Goal: Use online tool/utility: Utilize a website feature to perform a specific function

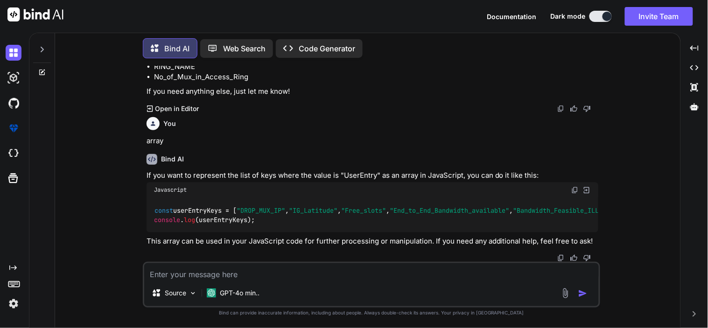
scroll to position [2597, 0]
type textarea "x"
click at [243, 277] on textarea at bounding box center [371, 271] width 455 height 17
paste textarea ""IG_Aerial_Distance_in_Kms":"UserEntry" "ITEM_CONTACT_DETAIL":NULL "Latency_req…"
type textarea ""IG_Aerial_Distance_in_Kms":"UserEntry" "ITEM_CONTACT_DETAIL":NULL "Latency_req…"
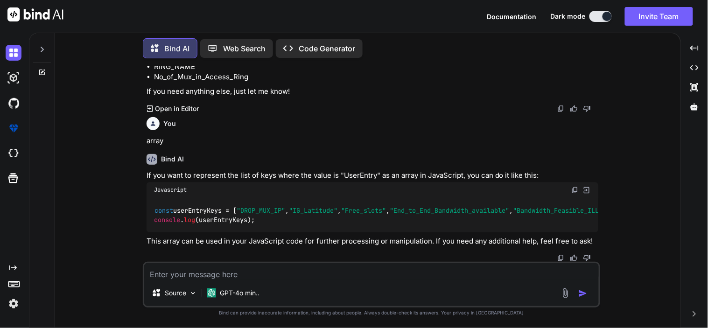
type textarea "x"
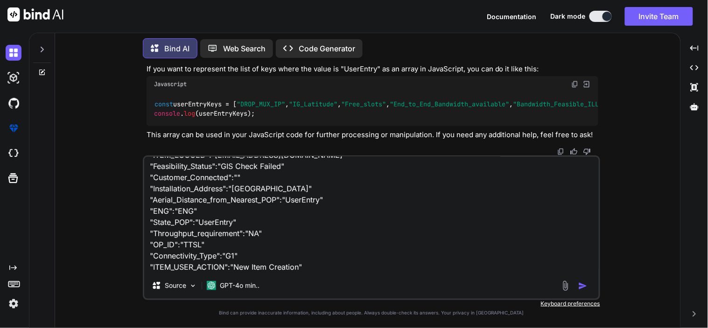
paste textarea ""City_POP":"UserEntry" "ITEM_CREATED_BY":"[EMAIL_ADDRESS][DOMAIN_NAME]" "Accoun…"
type textarea ""IG_Aerial_Distance_in_Kms":"UserEntry" "ITEM_CONTACT_DETAIL":NULL "Latency_req…"
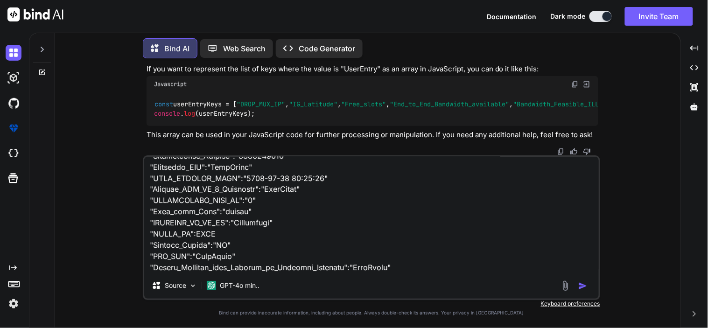
scroll to position [428, 0]
type textarea "x"
type textarea ""IG_Aerial_Distance_in_Kms":"UserEntry" "ITEM_CONTACT_DETAIL":NULL "Latency_req…"
type textarea "x"
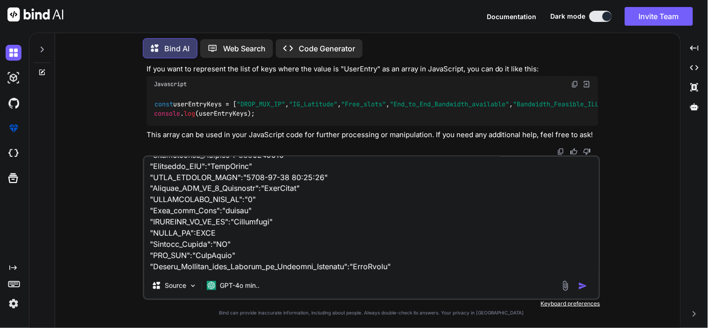
type textarea ""IG_Aerial_Distance_in_Kms":"UserEntry" "ITEM_CONTACT_DETAIL":NULL "Latency_req…"
type textarea "x"
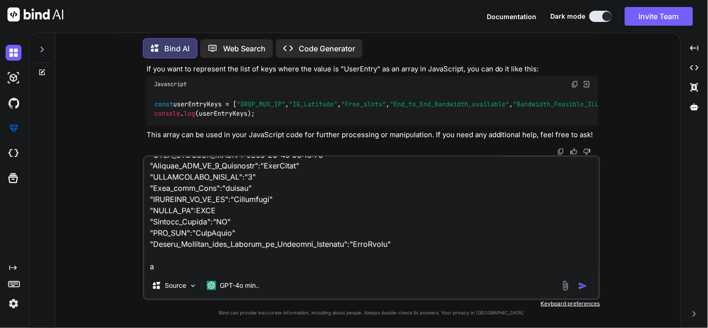
type textarea ""IG_Aerial_Distance_in_Kms":"UserEntry" "ITEM_CONTACT_DETAIL":NULL "Latency_req…"
type textarea "x"
type textarea ""IG_Aerial_Distance_in_Kms":"UserEntry" "ITEM_CONTACT_DETAIL":NULL "Latency_req…"
type textarea "x"
type textarea ""IG_Aerial_Distance_in_Kms":"UserEntry" "ITEM_CONTACT_DETAIL":NULL "Latency_req…"
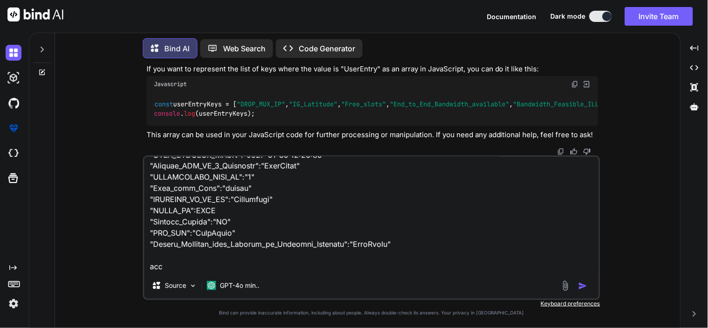
type textarea "x"
type textarea ""IG_Aerial_Distance_in_Kms":"UserEntry" "ITEM_CONTACT_DETAIL":NULL "Latency_req…"
type textarea "x"
type textarea ""IG_Aerial_Distance_in_Kms":"UserEntry" "ITEM_CONTACT_DETAIL":NULL "Latency_req…"
type textarea "x"
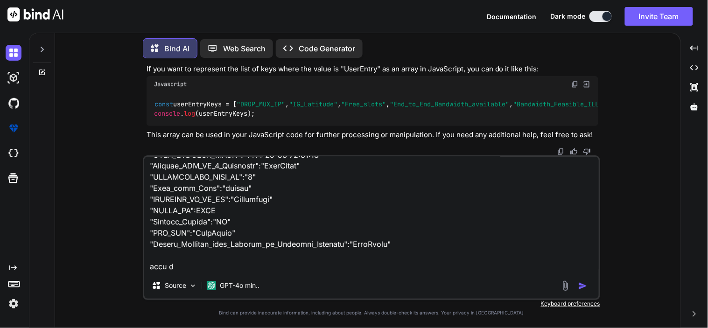
type textarea ""IG_Aerial_Distance_in_Kms":"UserEntry" "ITEM_CONTACT_DETAIL":NULL "Latency_req…"
type textarea "x"
type textarea ""IG_Aerial_Distance_in_Kms":"UserEntry" "ITEM_CONTACT_DETAIL":NULL "Latency_req…"
type textarea "x"
type textarea ""IG_Aerial_Distance_in_Kms":"UserEntry" "ITEM_CONTACT_DETAIL":NULL "Latency_req…"
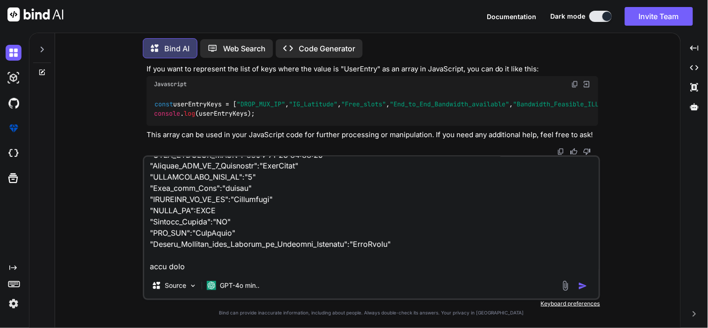
type textarea "x"
type textarea ""IG_Aerial_Distance_in_Kms":"UserEntry" "ITEM_CONTACT_DETAIL":NULL "Latency_req…"
type textarea "x"
type textarea ""IG_Aerial_Distance_in_Kms":"UserEntry" "ITEM_CONTACT_DETAIL":NULL "Latency_req…"
type textarea "x"
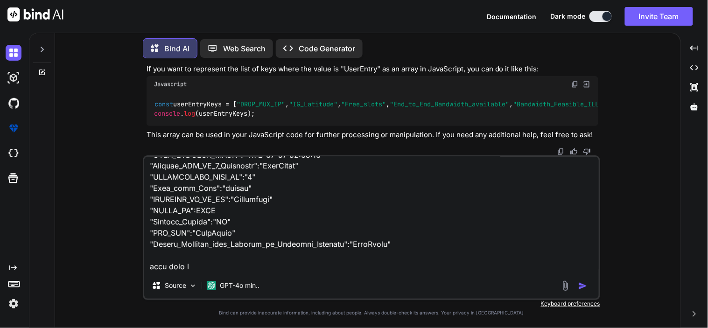
type textarea ""IG_Aerial_Distance_in_Kms":"UserEntry" "ITEM_CONTACT_DETAIL":NULL "Latency_req…"
type textarea "x"
type textarea ""IG_Aerial_Distance_in_Kms":"UserEntry" "ITEM_CONTACT_DETAIL":NULL "Latency_req…"
type textarea "x"
type textarea ""IG_Aerial_Distance_in_Kms":"UserEntry" "ITEM_CONTACT_DETAIL":NULL "Latency_req…"
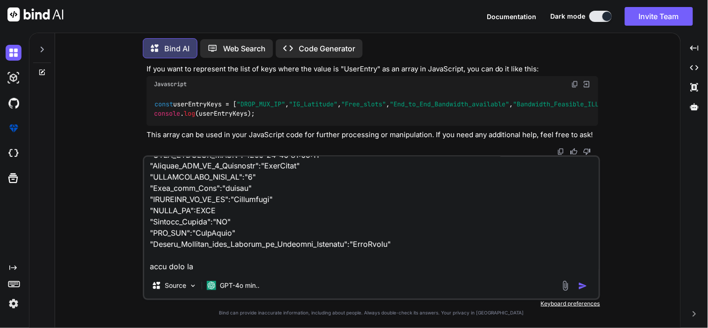
type textarea "x"
type textarea ""IG_Aerial_Distance_in_Kms":"UserEntry" "ITEM_CONTACT_DETAIL":NULL "Latency_req…"
type textarea "x"
type textarea ""IG_Aerial_Distance_in_Kms":"UserEntry" "ITEM_CONTACT_DETAIL":NULL "Latency_req…"
type textarea "x"
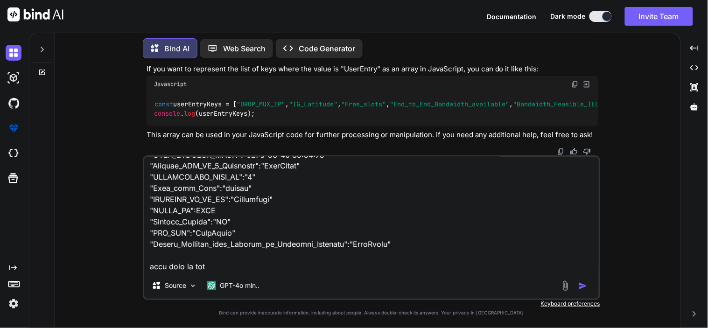
type textarea ""IG_Aerial_Distance_in_Kms":"UserEntry" "ITEM_CONTACT_DETAIL":NULL "Latency_req…"
type textarea "x"
type textarea ""IG_Aerial_Distance_in_Kms":"UserEntry" "ITEM_CONTACT_DETAIL":NULL "Latency_req…"
type textarea "x"
type textarea ""IG_Aerial_Distance_in_Kms":"UserEntry" "ITEM_CONTACT_DETAIL":NULL "Latency_req…"
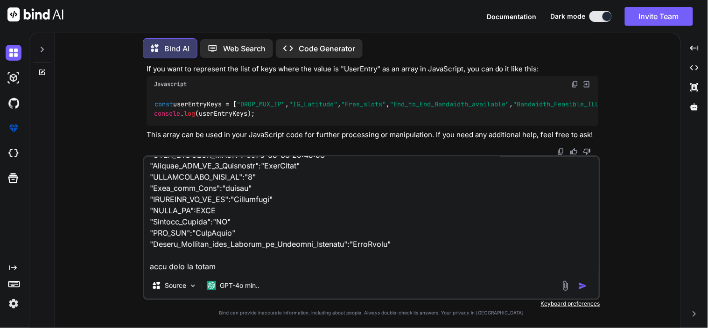
type textarea "x"
type textarea ""IG_Aerial_Distance_in_Kms":"UserEntry" "ITEM_CONTACT_DETAIL":NULL "Latency_req…"
type textarea "x"
type textarea ""IG_Aerial_Distance_in_Kms":"UserEntry" "ITEM_CONTACT_DETAIL":NULL "Latency_req…"
type textarea "x"
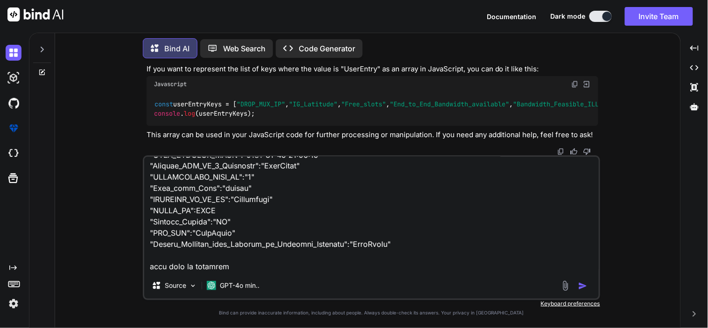
type textarea ""IG_Aerial_Distance_in_Kms":"UserEntry" "ITEM_CONTACT_DETAIL":NULL "Latency_req…"
type textarea "x"
type textarea ""IG_Aerial_Distance_in_Kms":"UserEntry" "ITEM_CONTACT_DETAIL":NULL "Latency_req…"
type textarea "x"
type textarea ""IG_Aerial_Distance_in_Kms":"UserEntry" "ITEM_CONTACT_DETAIL":NULL "Latency_req…"
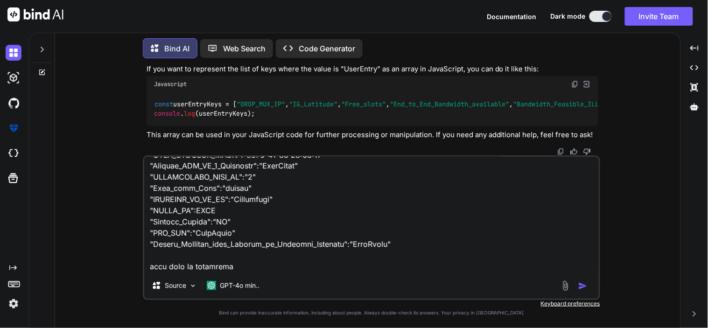
type textarea "x"
type textarea ""IG_Aerial_Distance_in_Kms":"UserEntry" "ITEM_CONTACT_DETAIL":NULL "Latency_req…"
type textarea "x"
type textarea ""IG_Aerial_Distance_in_Kms":"UserEntry" "ITEM_CONTACT_DETAIL":NULL "Latency_req…"
type textarea "x"
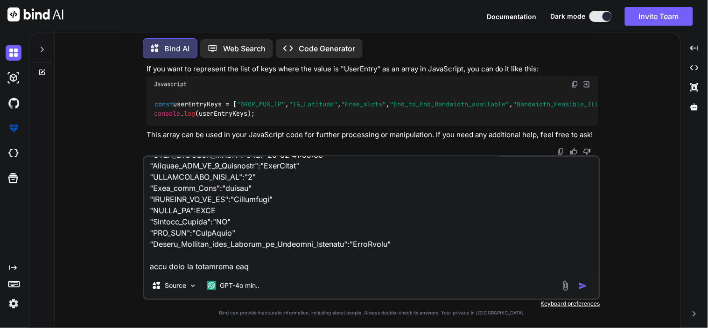
type textarea ""IG_Aerial_Distance_in_Kms":"UserEntry" "ITEM_CONTACT_DETAIL":NULL "Latency_req…"
type textarea "x"
type textarea ""IG_Aerial_Distance_in_Kms":"UserEntry" "ITEM_CONTACT_DETAIL":NULL "Latency_req…"
type textarea "x"
type textarea ""IG_Aerial_Distance_in_Kms":"UserEntry" "ITEM_CONTACT_DETAIL":NULL "Latency_req…"
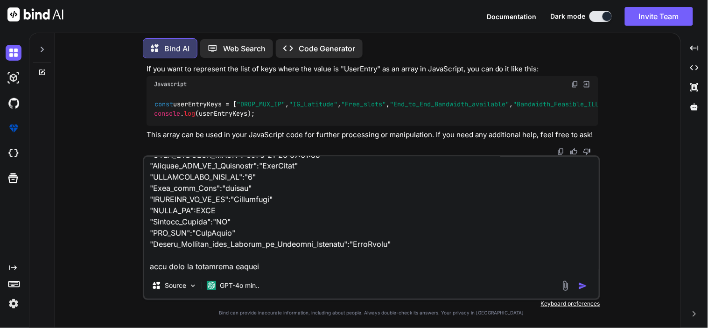
type textarea "x"
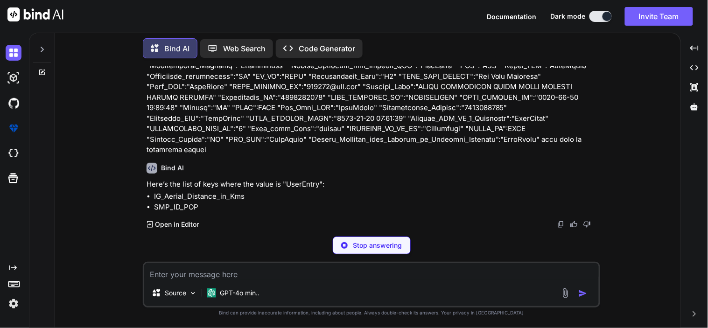
scroll to position [2863, 0]
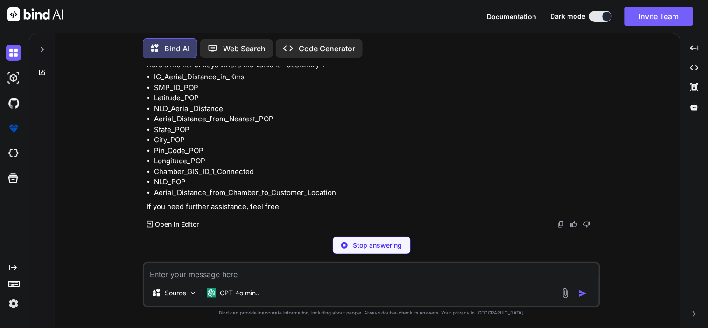
type textarea "x"
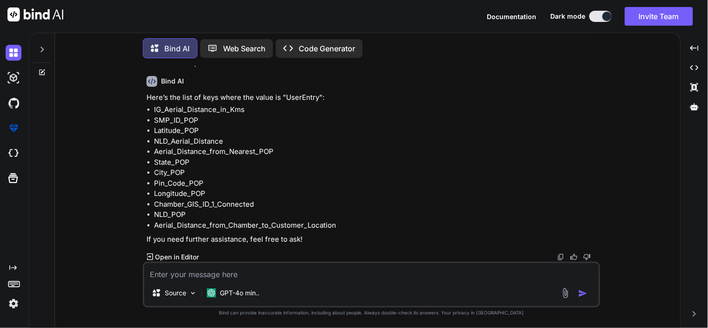
scroll to position [2950, 0]
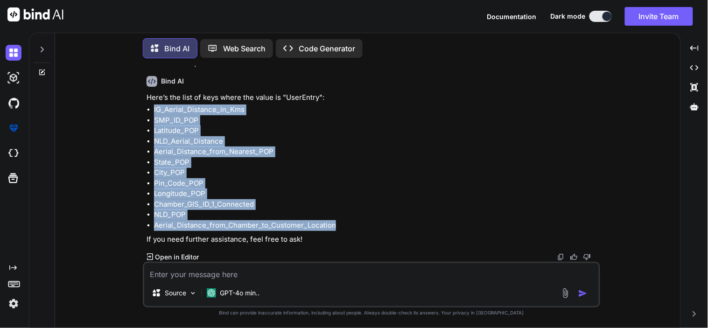
drag, startPoint x: 152, startPoint y: 107, endPoint x: 342, endPoint y: 227, distance: 224.4
click at [342, 227] on ul "IG_Aerial_Distance_in_Kms SMP_ID_POP Latitude_POP NLD_Aerial_Distance Aerial_Di…" at bounding box center [373, 168] width 452 height 126
copy ul "IG_Aerial_Distance_in_Kms SMP_ID_POP Latitude_POP NLD_Aerial_Distance Aerial_Di…"
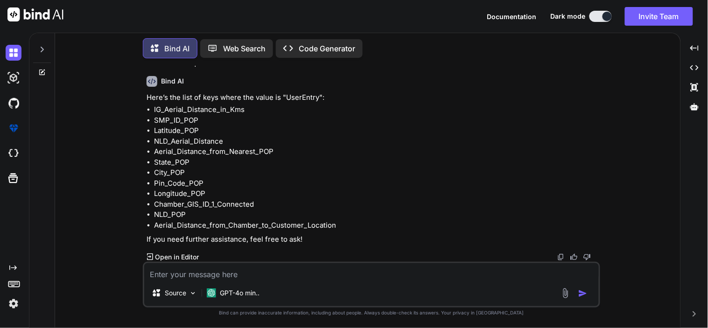
click at [246, 275] on textarea at bounding box center [371, 271] width 455 height 17
type textarea "a"
type textarea "x"
type textarea "ar"
type textarea "x"
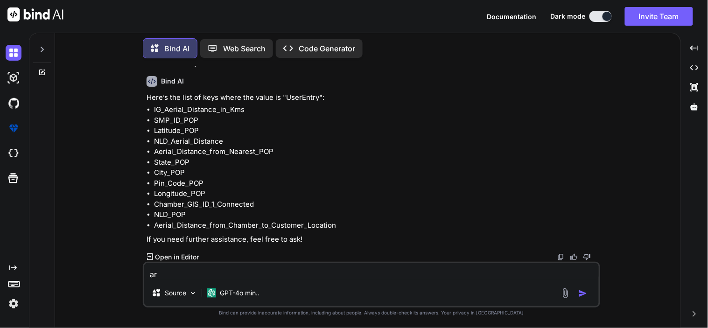
type textarea "arr"
type textarea "x"
type textarea "arra"
type textarea "x"
type textarea "array"
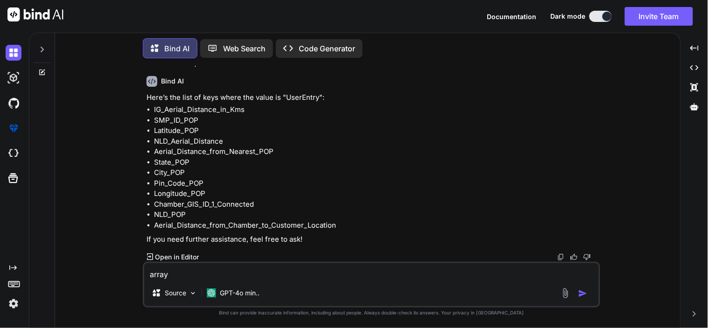
type textarea "x"
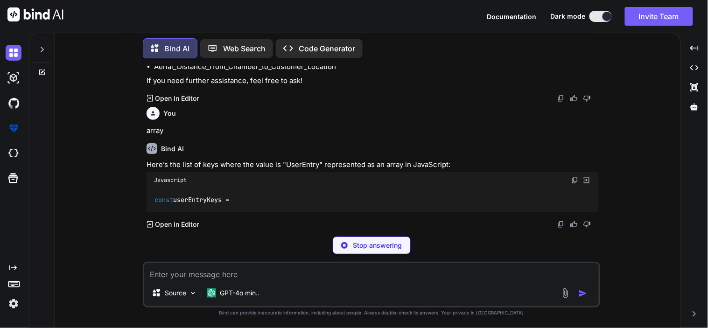
scroll to position [3109, 0]
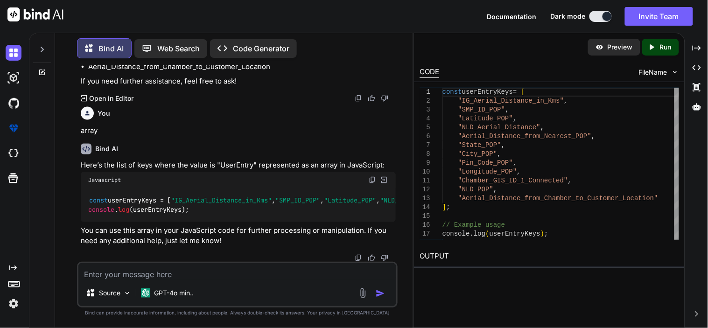
type textarea "x"
drag, startPoint x: 101, startPoint y: 112, endPoint x: 316, endPoint y: 203, distance: 233.6
click at [316, 203] on div "const userEntryKeys = [ "IG_Aerial_Distance_in_Kms" , "SMP_ID_POP" , "Latitude_…" at bounding box center [238, 205] width 315 height 34
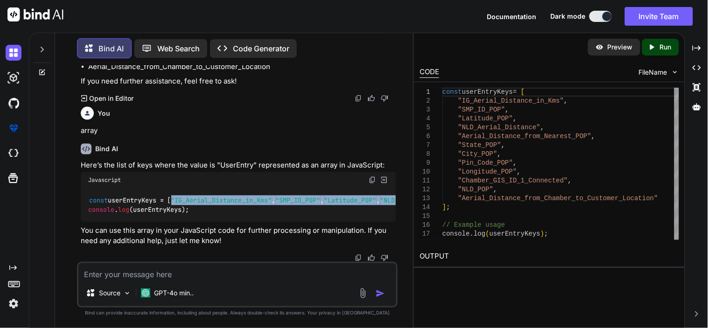
drag, startPoint x: 105, startPoint y: 111, endPoint x: 302, endPoint y: 218, distance: 224.9
click at [302, 218] on div "const userEntryKeys = [ "IG_Aerial_Distance_in_Kms" , "SMP_ID_POP" , "Latitude_…" at bounding box center [238, 205] width 315 height 34
copy code ""IG_Aerial_Distance_in_Kms" , "SMP_ID_POP" , "Latitude_POP" , "NLD_Aerial_Dista…"
click at [153, 273] on textarea at bounding box center [237, 271] width 318 height 17
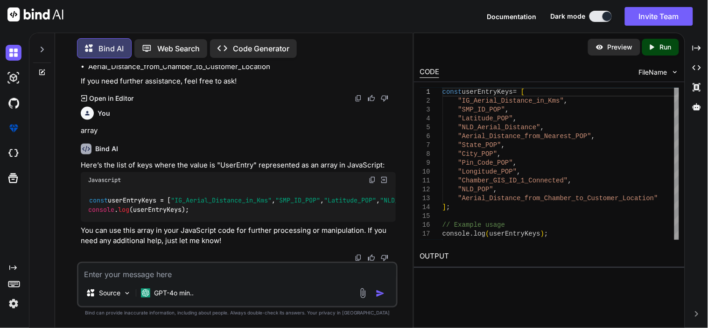
paste textarea ""Last_Mile_Electronics_Model_Type":"userEntry" "ITEM_CONTACT_DETAIL":NULL "Late…"
type textarea ""Last_Mile_Electronics_Model_Type":"userEntry" "ITEM_CONTACT_DETAIL":NULL "Late…"
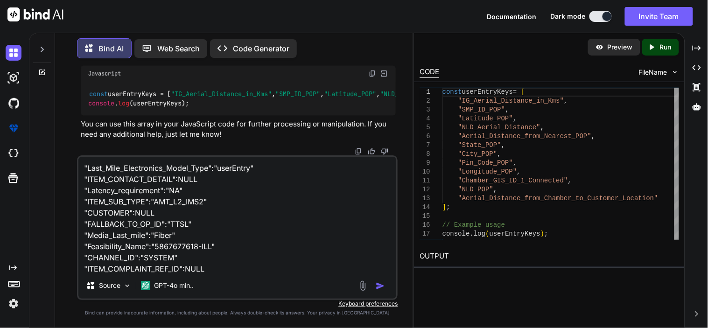
type textarea "x"
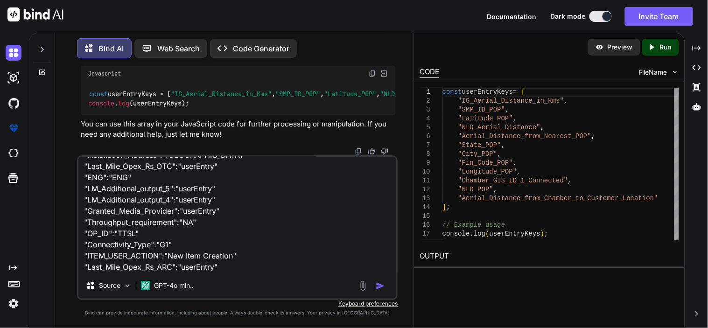
paste textarea ""Feasibility_Type":"userEntry" "CUSTOMERID":NULL "Feasibility_Number":"56966797…"
type textarea ""Last_Mile_Electronics_Model_Type":"userEntry" "ITEM_CONTACT_DETAIL":NULL "Late…"
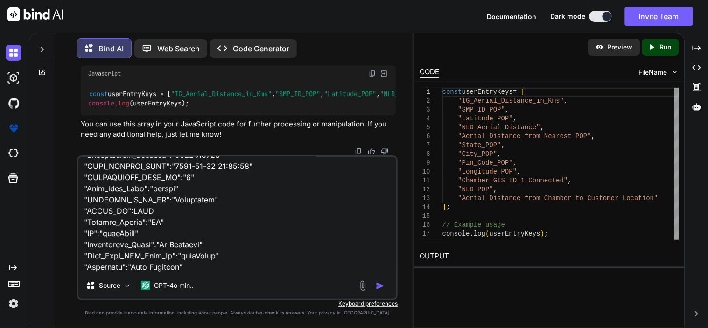
scroll to position [529, 0]
type textarea "x"
type textarea ""Last_Mile_Electronics_Model_Type":"userEntry" "ITEM_CONTACT_DETAIL":NULL "Late…"
type textarea "x"
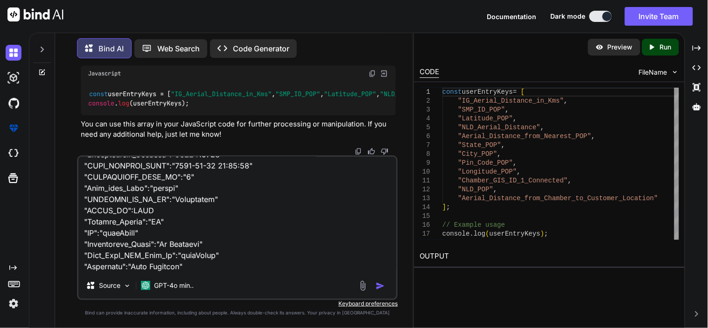
type textarea ""Last_Mile_Electronics_Model_Type":"userEntry" "ITEM_CONTACT_DETAIL":NULL "Late…"
type textarea "x"
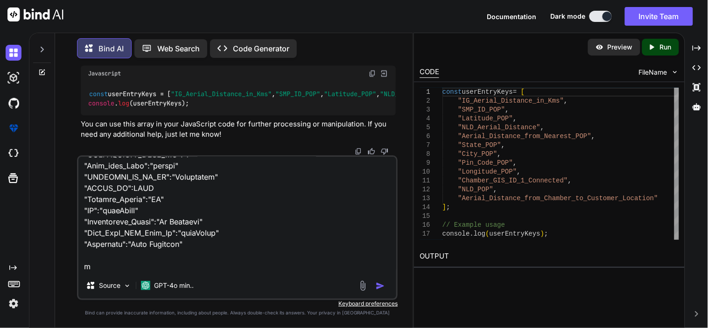
type textarea ""Last_Mile_Electronics_Model_Type":"userEntry" "ITEM_CONTACT_DETAIL":NULL "Late…"
type textarea "x"
type textarea ""Last_Mile_Electronics_Model_Type":"userEntry" "ITEM_CONTACT_DETAIL":NULL "Late…"
type textarea "x"
type textarea ""Last_Mile_Electronics_Model_Type":"userEntry" "ITEM_CONTACT_DETAIL":NULL "Late…"
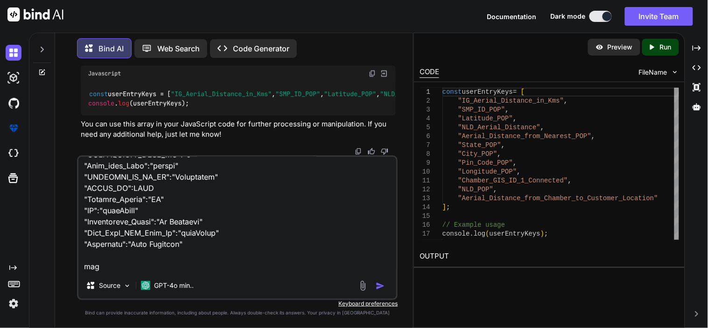
type textarea "x"
type textarea ""Last_Mile_Electronics_Model_Type":"userEntry" "ITEM_CONTACT_DETAIL":NULL "Late…"
type textarea "x"
type textarea ""Last_Mile_Electronics_Model_Type":"userEntry" "ITEM_CONTACT_DETAIL":NULL "Late…"
type textarea "x"
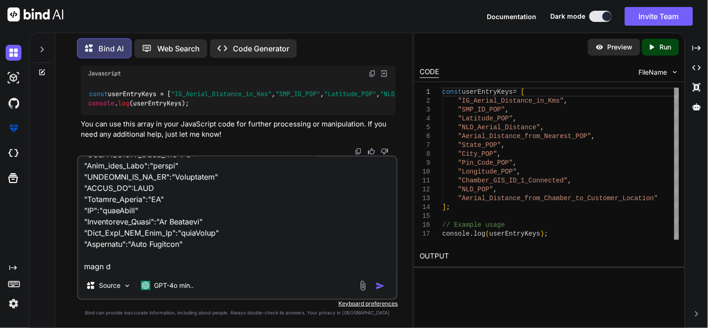
type textarea ""Last_Mile_Electronics_Model_Type":"userEntry" "ITEM_CONTACT_DETAIL":NULL "Late…"
type textarea "x"
type textarea ""Last_Mile_Electronics_Model_Type":"userEntry" "ITEM_CONTACT_DETAIL":NULL "Late…"
type textarea "x"
type textarea ""Last_Mile_Electronics_Model_Type":"userEntry" "ITEM_CONTACT_DETAIL":NULL "Late…"
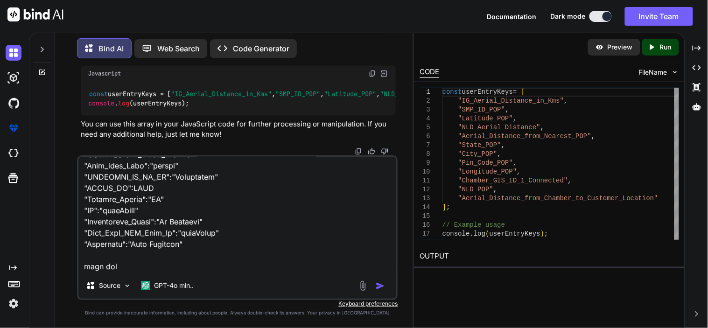
type textarea "x"
type textarea ""Last_Mile_Electronics_Model_Type":"userEntry" "ITEM_CONTACT_DETAIL":NULL "Late…"
type textarea "x"
type textarea ""Last_Mile_Electronics_Model_Type":"userEntry" "ITEM_CONTACT_DETAIL":NULL "Late…"
type textarea "x"
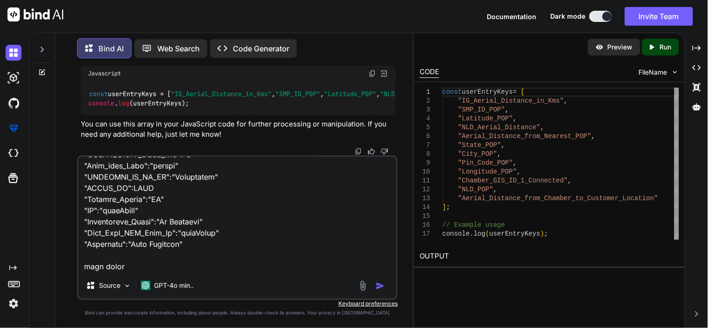
type textarea ""Last_Mile_Electronics_Model_Type":"userEntry" "ITEM_CONTACT_DETAIL":NULL "Late…"
type textarea "x"
type textarea ""Last_Mile_Electronics_Model_Type":"userEntry" "ITEM_CONTACT_DETAIL":NULL "Late…"
type textarea "x"
type textarea ""Last_Mile_Electronics_Model_Type":"userEntry" "ITEM_CONTACT_DETAIL":NULL "Late…"
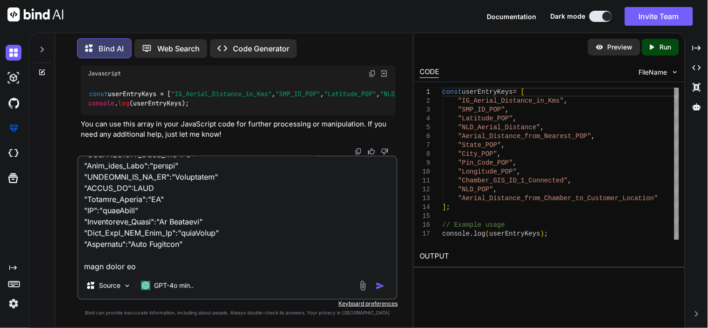
type textarea "x"
type textarea ""Last_Mile_Electronics_Model_Type":"userEntry" "ITEM_CONTACT_DETAIL":NULL "Late…"
type textarea "x"
type textarea ""Last_Mile_Electronics_Model_Type":"userEntry" "ITEM_CONTACT_DETAIL":NULL "Late…"
type textarea "x"
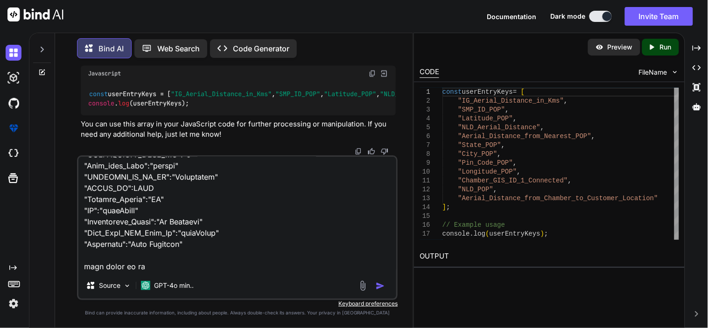
type textarea ""Last_Mile_Electronics_Model_Type":"userEntry" "ITEM_CONTACT_DETAIL":NULL "Late…"
type textarea "x"
type textarea ""Last_Mile_Electronics_Model_Type":"userEntry" "ITEM_CONTACT_DETAIL":NULL "Late…"
type textarea "x"
type textarea ""Last_Mile_Electronics_Model_Type":"userEntry" "ITEM_CONTACT_DETAIL":NULL "Late…"
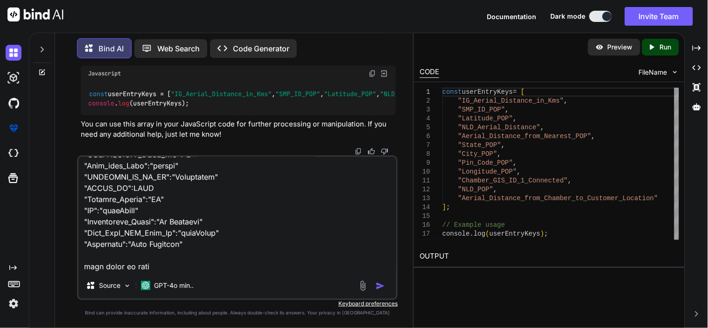
type textarea "x"
type textarea ""Last_Mile_Electronics_Model_Type":"userEntry" "ITEM_CONTACT_DETAIL":NULL "Late…"
type textarea "x"
type textarea ""Last_Mile_Electronics_Model_Type":"userEntry" "ITEM_CONTACT_DETAIL":NULL "Late…"
type textarea "x"
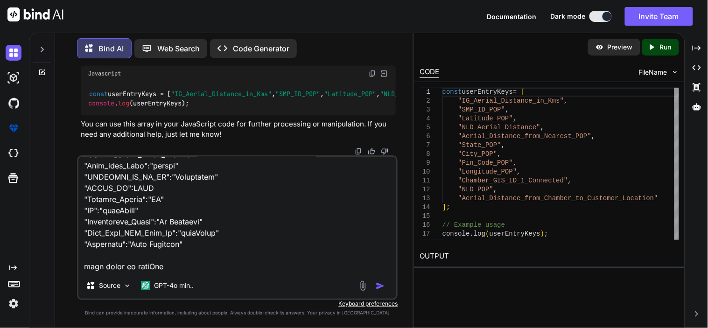
type textarea ""Last_Mile_Electronics_Model_Type":"userEntry" "ITEM_CONTACT_DETAIL":NULL "Late…"
type textarea "x"
type textarea ""Last_Mile_Electronics_Model_Type":"userEntry" "ITEM_CONTACT_DETAIL":NULL "Late…"
type textarea "x"
type textarea ""Last_Mile_Electronics_Model_Type":"userEntry" "ITEM_CONTACT_DETAIL":NULL "Late…"
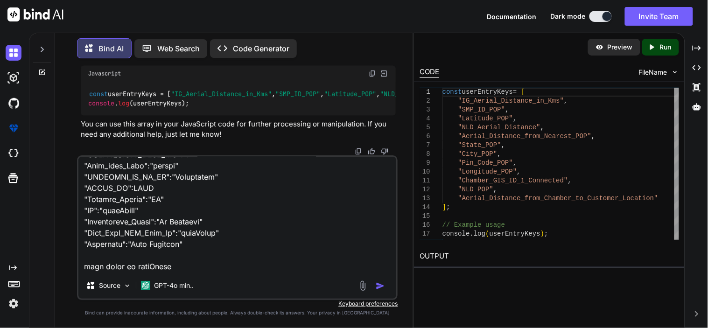
type textarea "x"
type textarea ""Last_Mile_Electronics_Model_Type":"userEntry" "ITEM_CONTACT_DETAIL":NULL "Late…"
type textarea "x"
type textarea ""Last_Mile_Electronics_Model_Type":"userEntry" "ITEM_CONTACT_DETAIL":NULL "Late…"
type textarea "x"
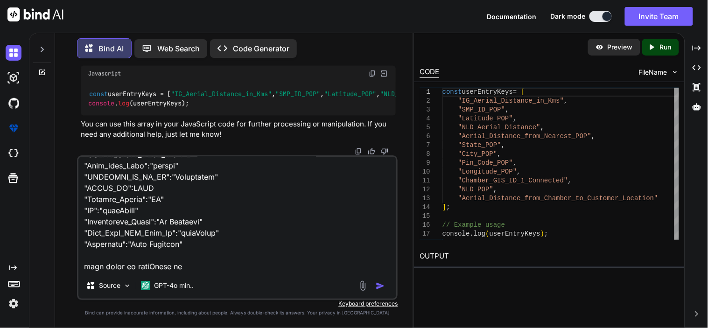
type textarea ""Last_Mile_Electronics_Model_Type":"userEntry" "ITEM_CONTACT_DETAIL":NULL "Late…"
type textarea "x"
type textarea ""Last_Mile_Electronics_Model_Type":"userEntry" "ITEM_CONTACT_DETAIL":NULL "Late…"
type textarea "x"
type textarea ""Last_Mile_Electronics_Model_Type":"userEntry" "ITEM_CONTACT_DETAIL":NULL "Late…"
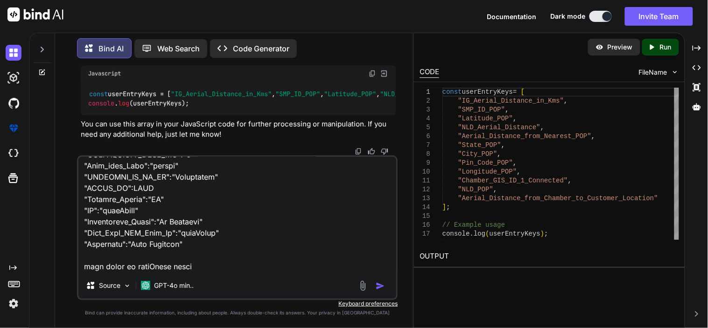
type textarea "x"
type textarea ""Last_Mile_Electronics_Model_Type":"userEntry" "ITEM_CONTACT_DETAIL":NULL "Late…"
type textarea "x"
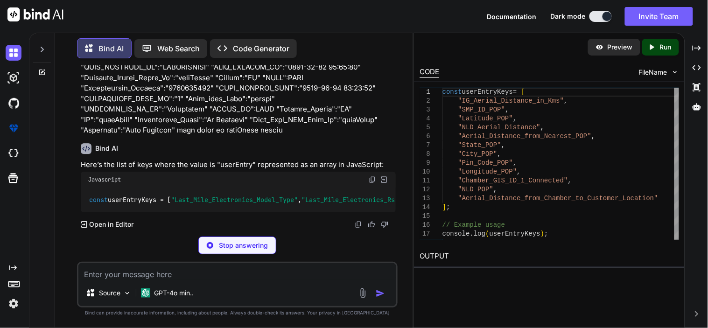
scroll to position [4021, 0]
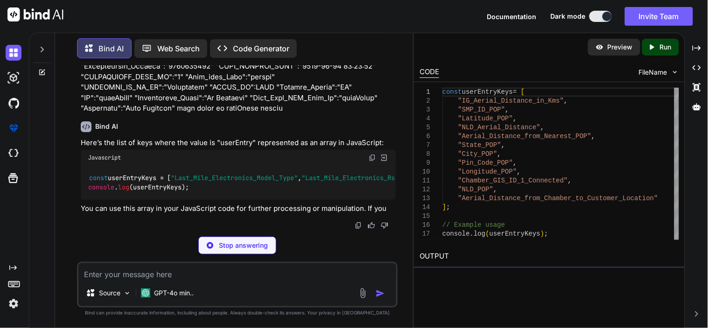
type textarea "x"
type textarea "console.log(userEntryKeys);"
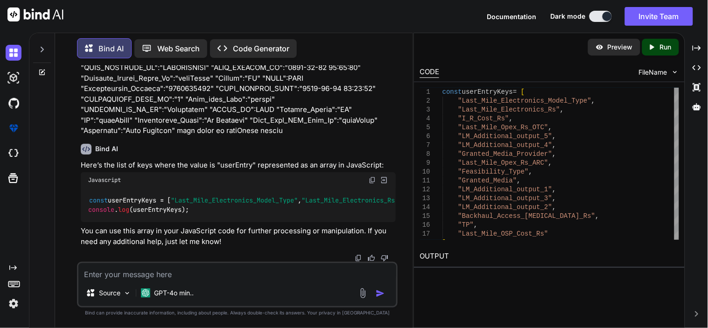
scroll to position [4110, 0]
drag, startPoint x: 101, startPoint y: 103, endPoint x: 190, endPoint y: 175, distance: 114.1
copy code ""Last_Mile_Electronics_Model_Type" , "Last_Mile_Electronics_Rs" , "I_R_Cost_Rs"…"
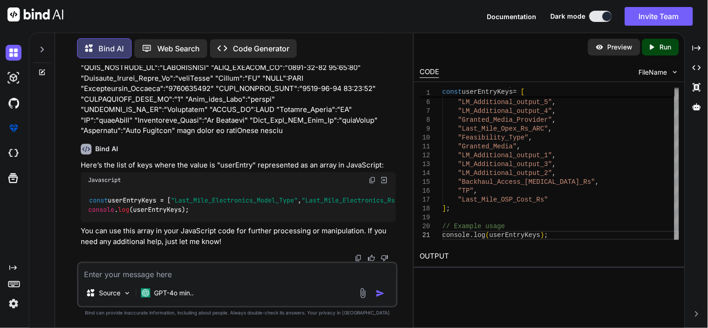
click at [174, 278] on textarea at bounding box center [237, 271] width 318 height 17
paste textarea "[ "Last_Mile_Electronics_Model_Type", "Last_Mile_Electronics_Rs", "I_R_Cost_Rs"…"
type textarea "[ "Last_Mile_Electronics_Model_Type", "Last_Mile_Electronics_Rs", "I_R_Cost_Rs"…"
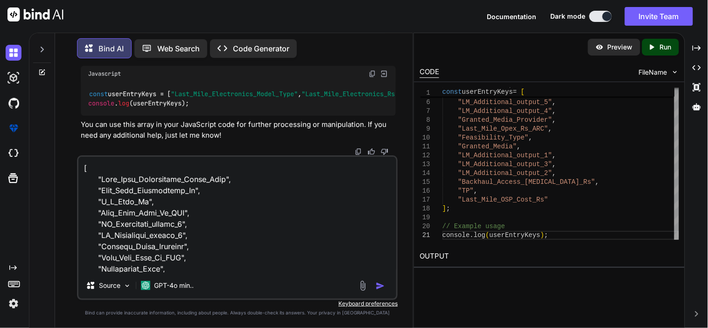
scroll to position [697, 0]
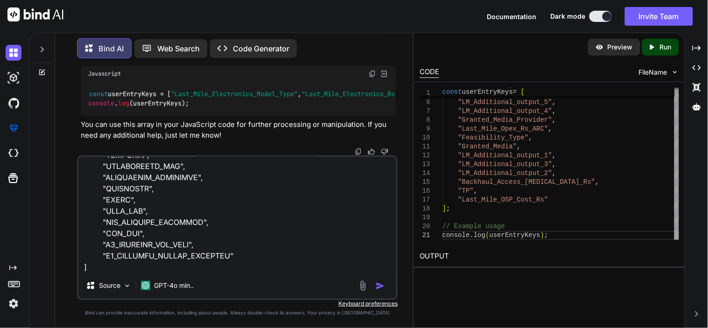
type textarea "x"
type textarea "[ "Last_Mile_Electronics_Model_Type", "Last_Mile_Electronics_Rs", "I_R_Cost_Rs"…"
type textarea "x"
type textarea "[ "Last_Mile_Electronics_Model_Type", "Last_Mile_Electronics_Rs", "I_R_Cost_Rs"…"
type textarea "x"
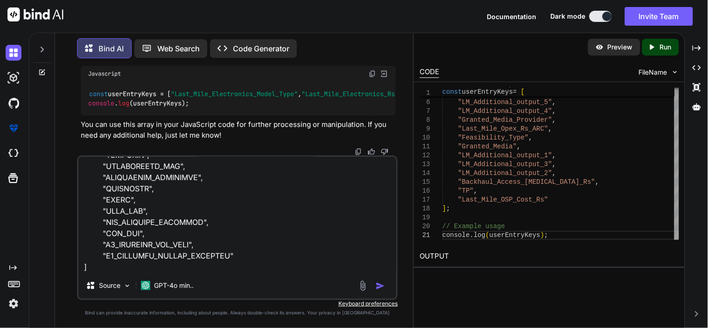
scroll to position [730, 0]
type textarea "[ "Last_Mile_Electronics_Model_Type", "Last_Mile_Electronics_Rs", "I_R_Cost_Rs"…"
type textarea "x"
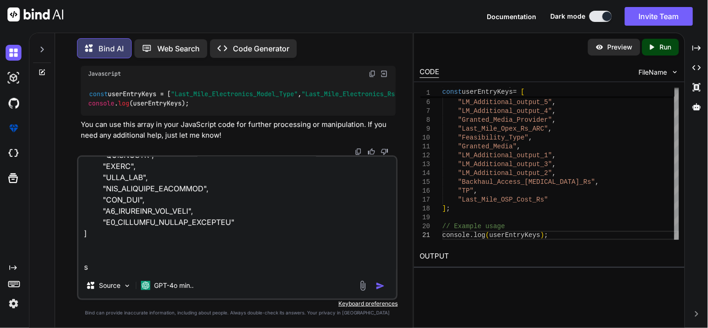
type textarea "[ "Last_Mile_Electronics_Model_Type", "Last_Mile_Electronics_Rs", "I_R_Cost_Rs"…"
type textarea "x"
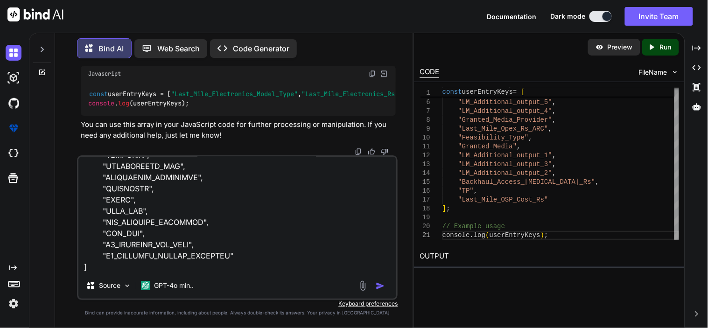
type textarea "[ "Last_Mile_Electronics_Model_Type", "Last_Mile_Electronics_Rs", "I_R_Cost_Rs"…"
type textarea "x"
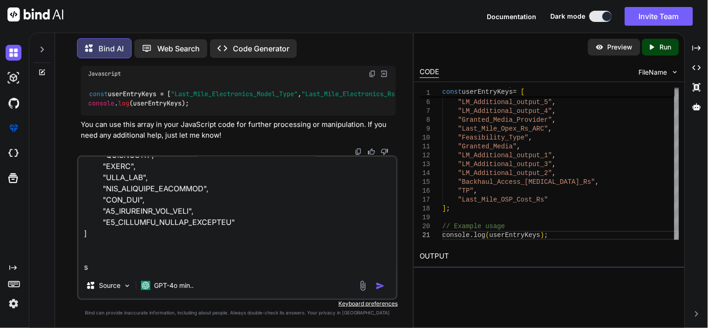
type textarea "[ "Last_Mile_Electronics_Model_Type", "Last_Mile_Electronics_Rs", "I_R_Cost_Rs"…"
type textarea "x"
type textarea "[ "Last_Mile_Electronics_Model_Type", "Last_Mile_Electronics_Rs", "I_R_Cost_Rs"…"
type textarea "x"
type textarea "[ "Last_Mile_Electronics_Model_Type", "Last_Mile_Electronics_Rs", "I_R_Cost_Rs"…"
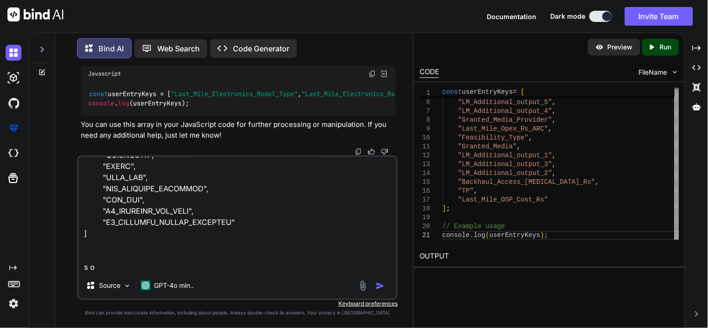
type textarea "x"
type textarea "[ "Last_Mile_Electronics_Model_Type", "Last_Mile_Electronics_Rs", "I_R_Cost_Rs"…"
type textarea "x"
type textarea "[ "Last_Mile_Electronics_Model_Type", "Last_Mile_Electronics_Rs", "I_R_Cost_Rs"…"
type textarea "x"
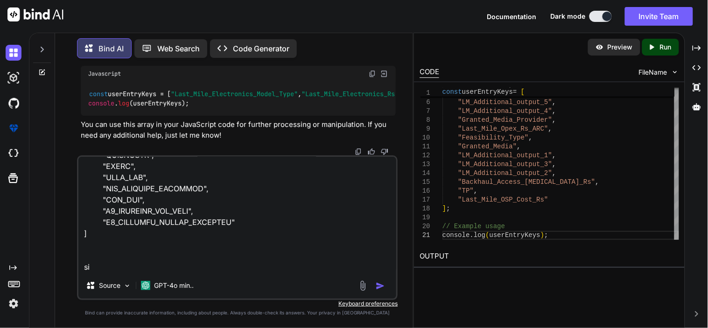
type textarea "[ "Last_Mile_Electronics_Model_Type", "Last_Mile_Electronics_Rs", "I_R_Cost_Rs"…"
type textarea "x"
type textarea "[ "Last_Mile_Electronics_Model_Type", "Last_Mile_Electronics_Rs", "I_R_Cost_Rs"…"
type textarea "x"
type textarea "[ "Last_Mile_Electronics_Model_Type", "Last_Mile_Electronics_Rs", "I_R_Cost_Rs"…"
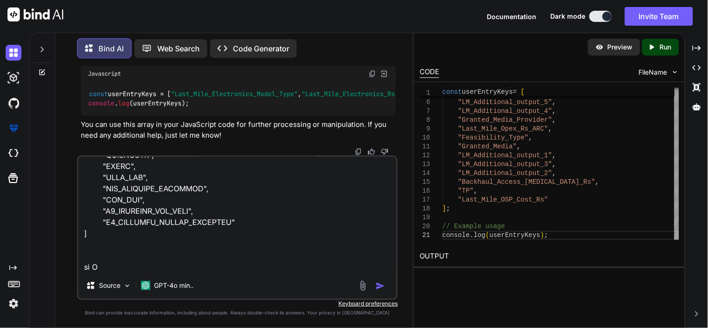
type textarea "x"
type textarea "[ "Last_Mile_Electronics_Model_Type", "Last_Mile_Electronics_Rs", "I_R_Cost_Rs"…"
type textarea "x"
type textarea "[ "Last_Mile_Electronics_Model_Type", "Last_Mile_Electronics_Rs", "I_R_Cost_Rs"…"
type textarea "x"
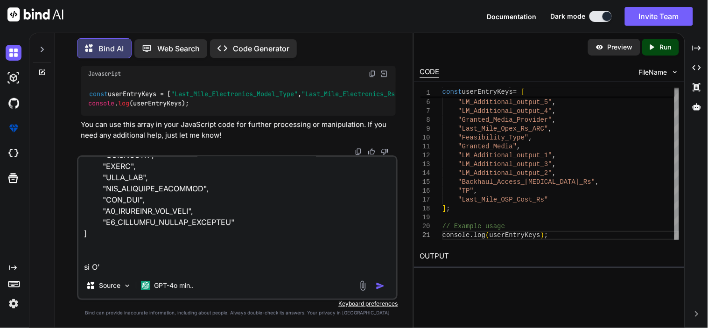
type textarea "[ "Last_Mile_Electronics_Model_Type", "Last_Mile_Electronics_Rs", "I_R_Cost_Rs"…"
type textarea "x"
type textarea "[ "Last_Mile_Electronics_Model_Type", "Last_Mile_Electronics_Rs", "I_R_Cost_Rs"…"
type textarea "x"
type textarea "[ "Last_Mile_Electronics_Model_Type", "Last_Mile_Electronics_Rs", "I_R_Cost_Rs"…"
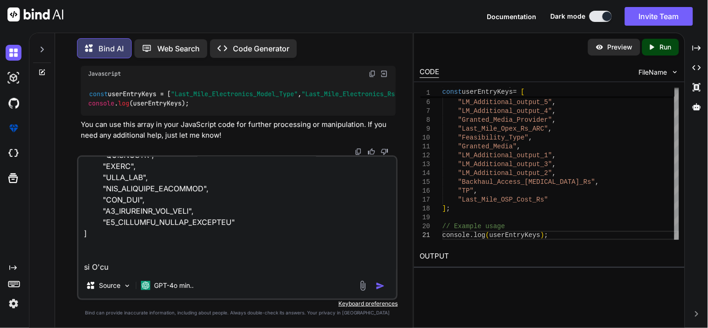
type textarea "x"
type textarea "[ "Last_Mile_Electronics_Model_Type", "Last_Mile_Electronics_Rs", "I_R_Cost_Rs"…"
type textarea "x"
type textarea "[ "Last_Mile_Electronics_Model_Type", "Last_Mile_Electronics_Rs", "I_R_Cost_Rs"…"
type textarea "x"
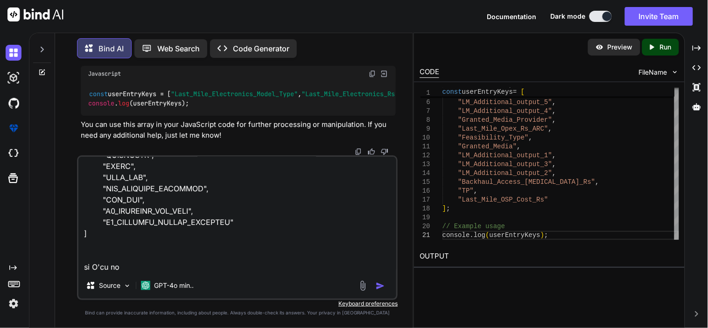
type textarea "[ "Last_Mile_Electronics_Model_Type", "Last_Mile_Electronics_Rs", "I_R_Cost_Rs"…"
type textarea "x"
type textarea "[ "Last_Mile_Electronics_Model_Type", "Last_Mile_Electronics_Rs", "I_R_Cost_Rs"…"
type textarea "x"
type textarea "[ "Last_Mile_Electronics_Model_Type", "Last_Mile_Electronics_Rs", "I_R_Cost_Rs"…"
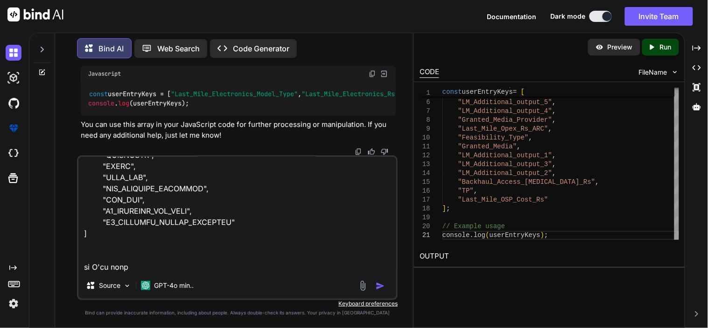
type textarea "x"
type textarea "[ "Last_Mile_Electronics_Model_Type", "Last_Mile_Electronics_Rs", "I_R_Cost_Rs"…"
type textarea "x"
type textarea "[ "Last_Mile_Electronics_Model_Type", "Last_Mile_Electronics_Rs", "I_R_Cost_Rs"…"
type textarea "x"
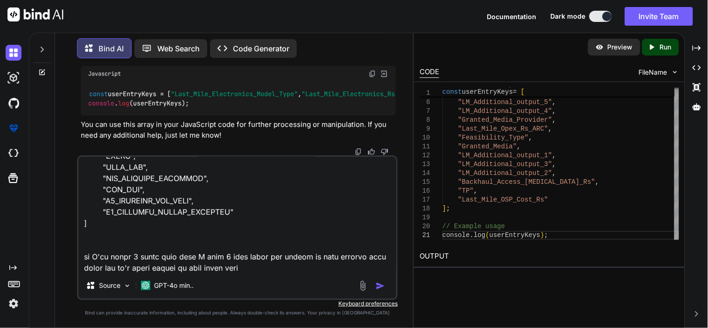
scroll to position [753, 0]
paste textarea "Entity Id Connectivity Type Product Building ID Building Name Feasible House No…"
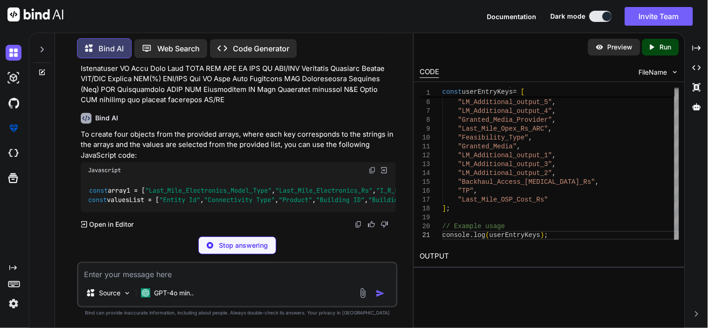
scroll to position [6138, 0]
click at [237, 249] on p "Stop answering" at bounding box center [243, 245] width 49 height 9
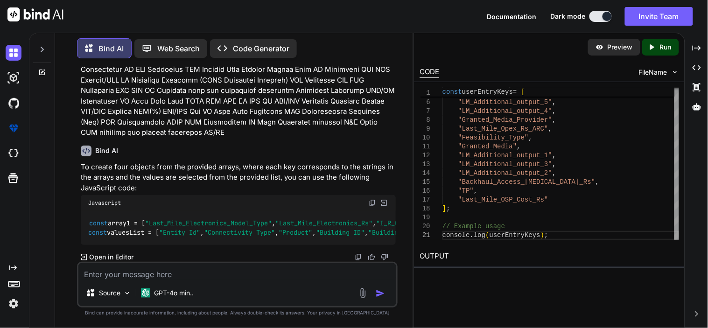
scroll to position [6134, 0]
click at [175, 269] on textarea at bounding box center [237, 271] width 318 height 17
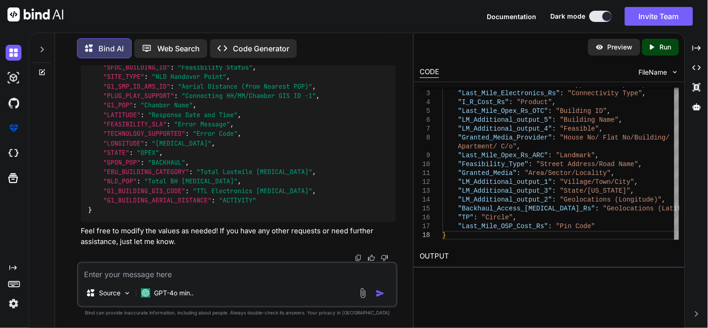
scroll to position [7117, 0]
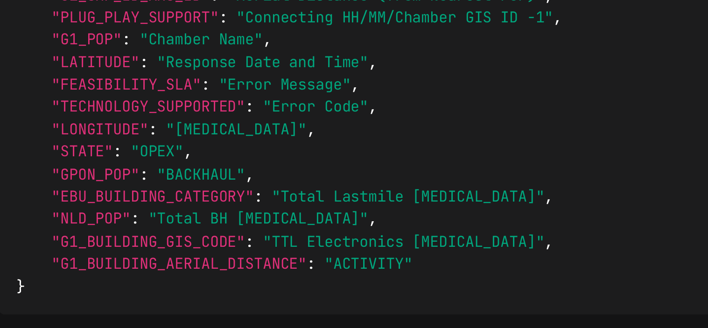
click at [118, 152] on span ""STATE"" at bounding box center [116, 153] width 26 height 8
click at [143, 155] on span ""OPEX"" at bounding box center [148, 153] width 22 height 8
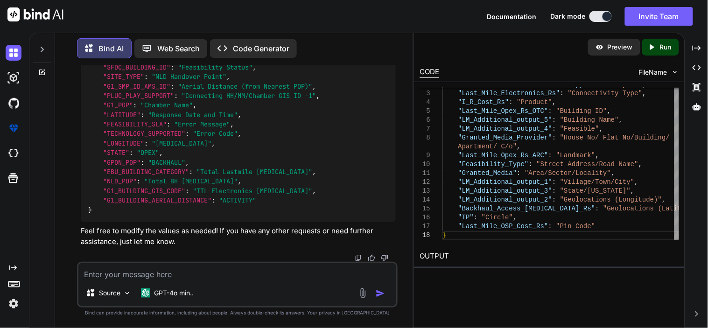
click at [143, 269] on textarea at bounding box center [237, 271] width 318 height 17
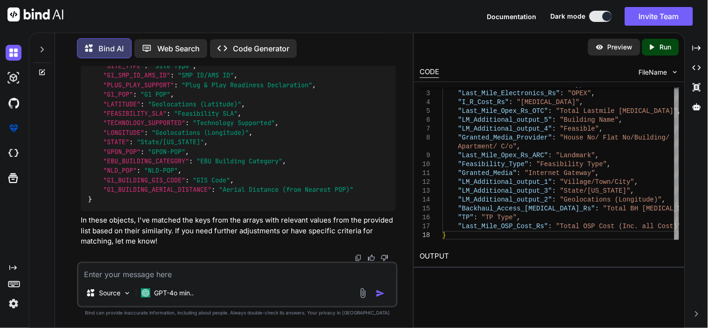
scroll to position [8130, 0]
click at [107, 279] on textarea at bounding box center [237, 271] width 318 height 17
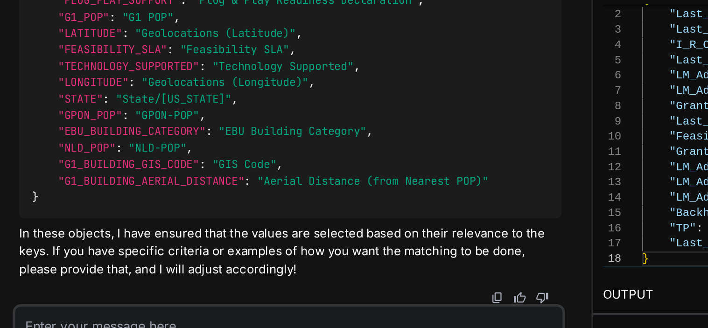
scroll to position [9102, 0]
drag, startPoint x: 102, startPoint y: 112, endPoint x: 248, endPoint y: 155, distance: 152.1
click at [248, 155] on code "{ "G1_BUILDING_NAME" : "Building Name" , "SFDC_BUILDING_ID" : "SFDC Building ID…" at bounding box center [220, 118] width 265 height 171
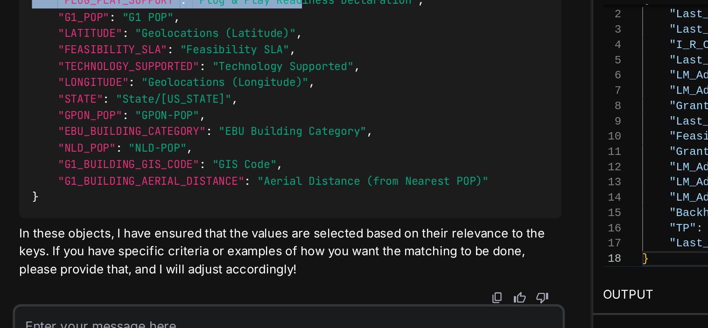
click at [248, 155] on code "{ "G1_BUILDING_NAME" : "Building Name" , "SFDC_BUILDING_ID" : "SFDC Building ID…" at bounding box center [220, 118] width 265 height 171
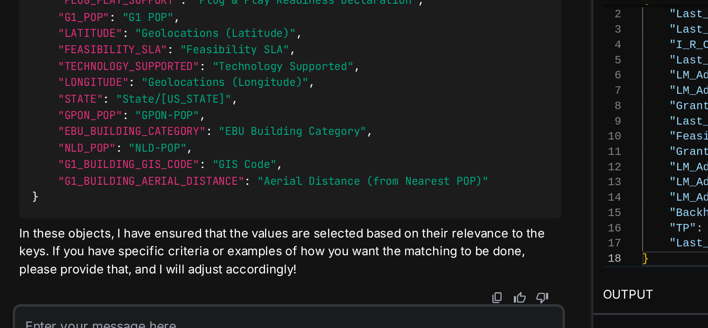
drag, startPoint x: 98, startPoint y: 133, endPoint x: 210, endPoint y: 134, distance: 111.6
click at [210, 134] on div "{ "G1_BUILDING_NAME" : "Building Name" , "SFDC_BUILDING_ID" : "SFDC Building ID…" at bounding box center [238, 119] width 315 height 186
drag, startPoint x: 100, startPoint y: 139, endPoint x: 235, endPoint y: 139, distance: 135.3
click at [235, 139] on code "{ "G1_BUILDING_NAME" : "Building Name" , "SFDC_BUILDING_ID" : "SFDC Building ID…" at bounding box center [220, 118] width 265 height 171
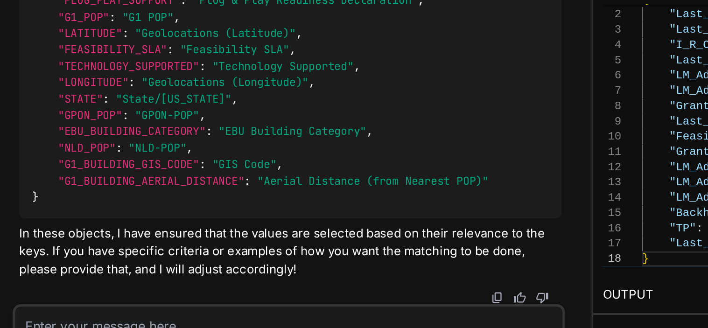
click at [248, 140] on div "{ "G1_BUILDING_NAME" : "Building Name" , "SFDC_BUILDING_ID" : "SFDC Building ID…" at bounding box center [238, 119] width 315 height 186
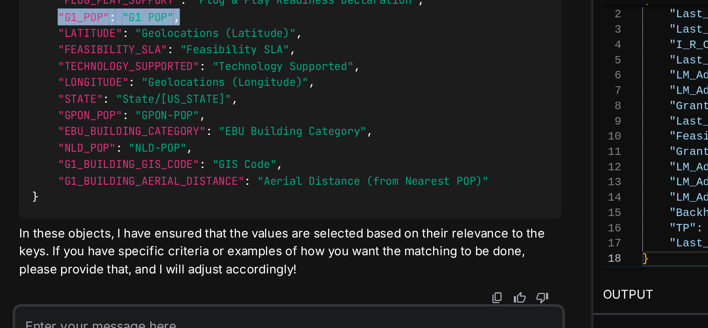
drag, startPoint x: 102, startPoint y: 157, endPoint x: 196, endPoint y: 163, distance: 94.5
click at [196, 163] on div "{ "G1_BUILDING_NAME" : "Building Name" , "SFDC_BUILDING_ID" : "SFDC Building ID…" at bounding box center [238, 119] width 315 height 186
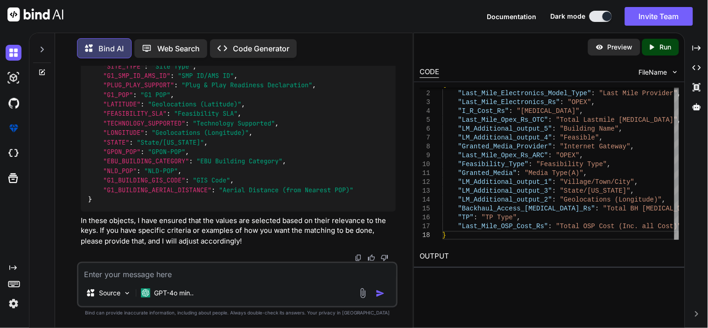
scroll to position [9123, 0]
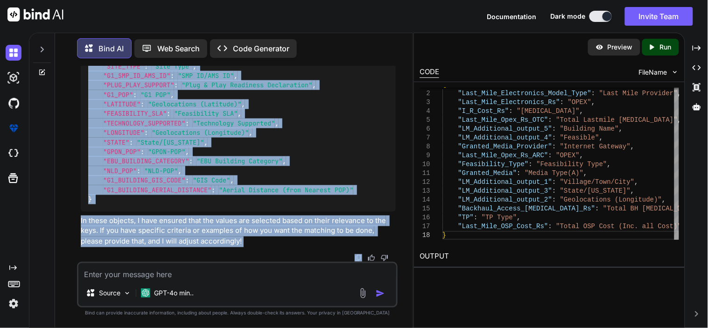
drag, startPoint x: 85, startPoint y: 77, endPoint x: 147, endPoint y: 258, distance: 190.7
click at [99, 198] on div "{ "G1_BUILDING_NAME" : "Building Name" , "SFDC_BUILDING_ID" : "SFDC Building ID…" at bounding box center [238, 119] width 315 height 186
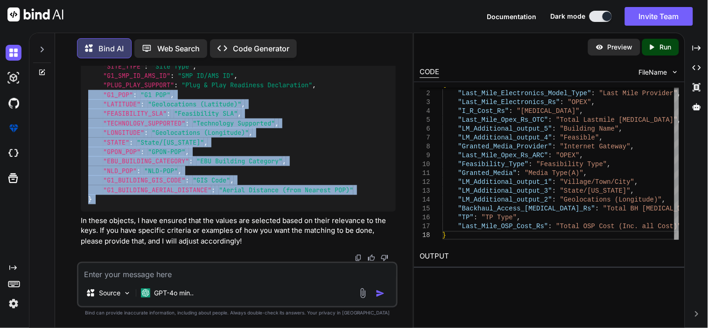
drag, startPoint x: 99, startPoint y: 198, endPoint x: 77, endPoint y: 91, distance: 109.8
click at [77, 91] on div "You this all fields PINCODE LOCALITY G1_BUILDING_NAME SFDC_BUILDING_ID SITE_TYP…" at bounding box center [237, 197] width 321 height 262
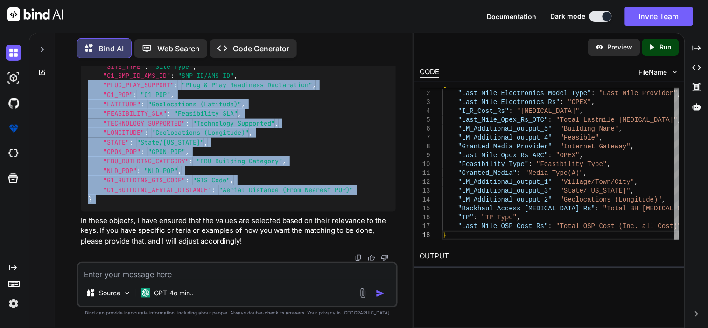
click at [217, 149] on div "{ "G1_BUILDING_NAME" : "Building Name" , "SFDC_BUILDING_ID" : "SFDC Building ID…" at bounding box center [238, 119] width 315 height 186
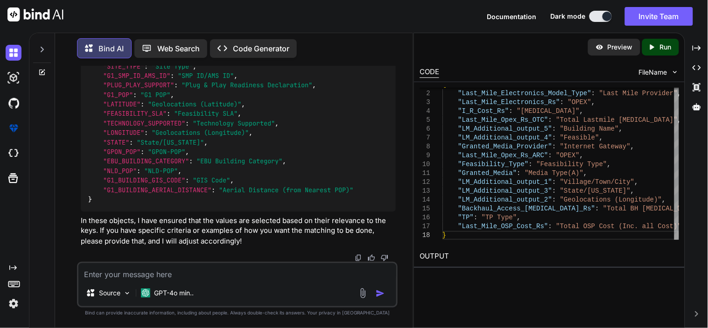
scroll to position [9043, 0]
click at [372, 21] on img at bounding box center [372, 17] width 7 height 7
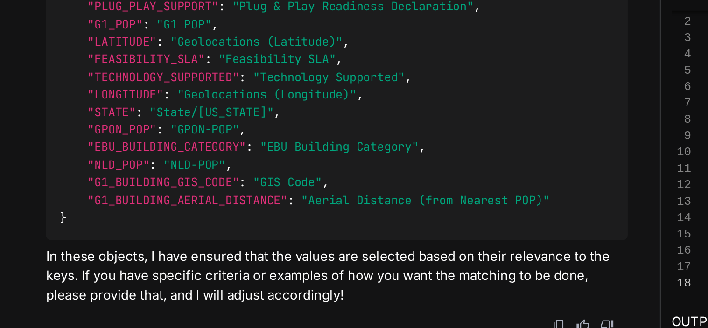
scroll to position [8398, 0]
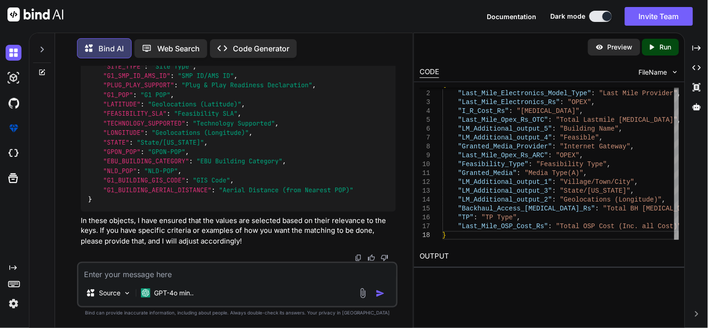
scroll to position [9167, 0]
click at [171, 280] on textarea at bounding box center [237, 271] width 318 height 17
paste textarea "{ authTocken=[SECURITY_DATA], OpportunityId=5867677618, pricingId=5867682081, A…"
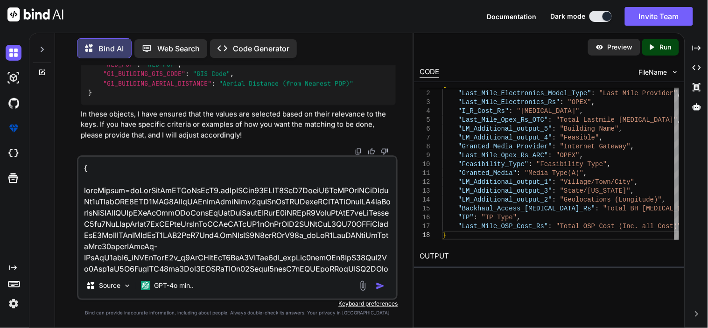
scroll to position [2802, 0]
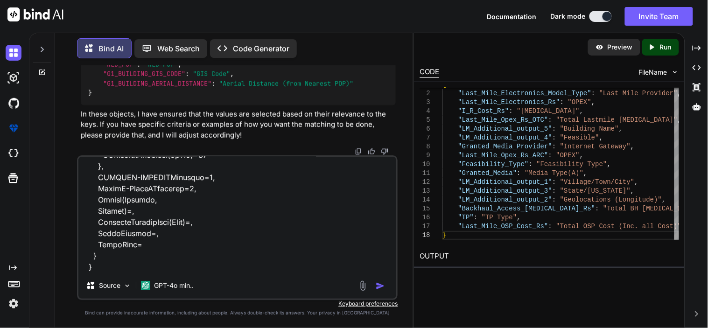
click at [151, 259] on textarea at bounding box center [237, 215] width 318 height 116
click at [134, 271] on textarea at bounding box center [237, 215] width 318 height 116
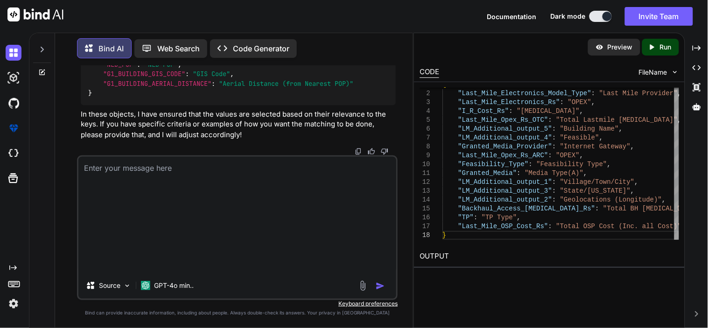
scroll to position [0, 0]
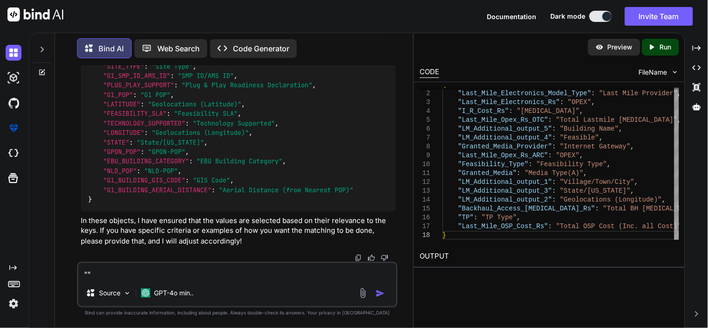
paste textarea "{ authTocken=[SECURITY_DATA], OpportunityId=5867677618, pricingId=5867682081, A…"
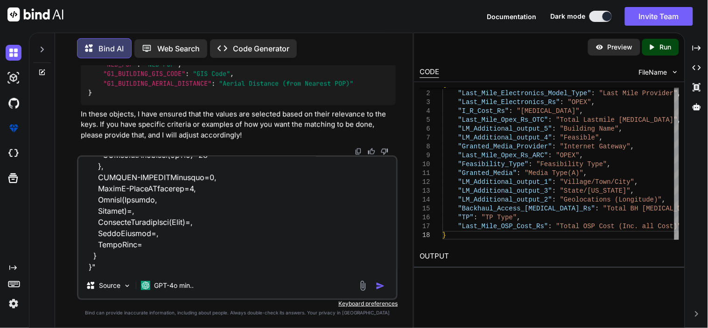
scroll to position [2826, 0]
click at [112, 273] on div "Source GPT-4o min.." at bounding box center [237, 227] width 321 height 145
click at [96, 264] on textarea at bounding box center [237, 215] width 318 height 116
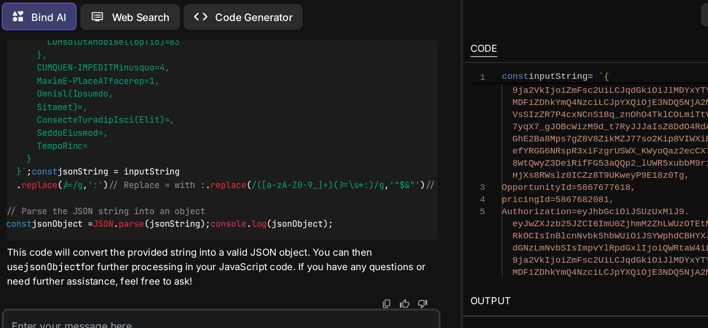
scroll to position [0, 0]
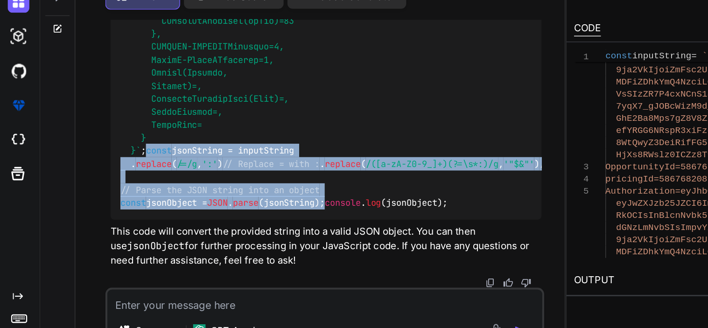
drag, startPoint x: 86, startPoint y: 104, endPoint x: 249, endPoint y: 219, distance: 199.8
copy code "const jsonString = inputString . replace ( /=/g , ':' ) // Replace = with : . r…"
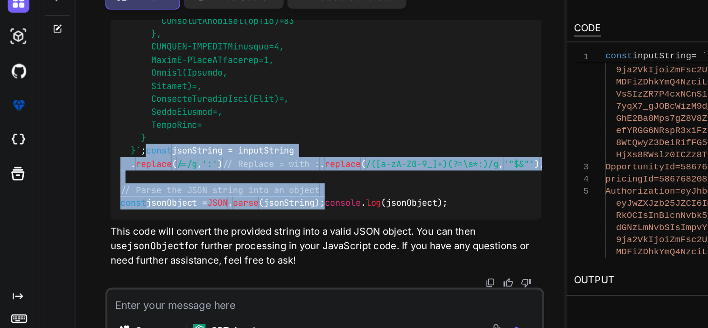
scroll to position [10329, 0]
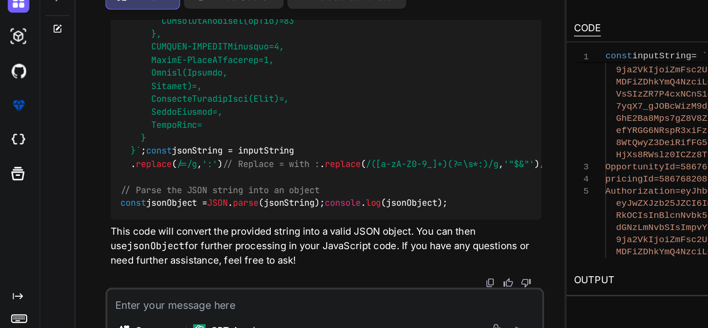
click at [144, 279] on textarea at bounding box center [237, 271] width 318 height 17
paste textarea "Hello, I am using the Sonarqube Community Edition which has Version 9.9 (build …"
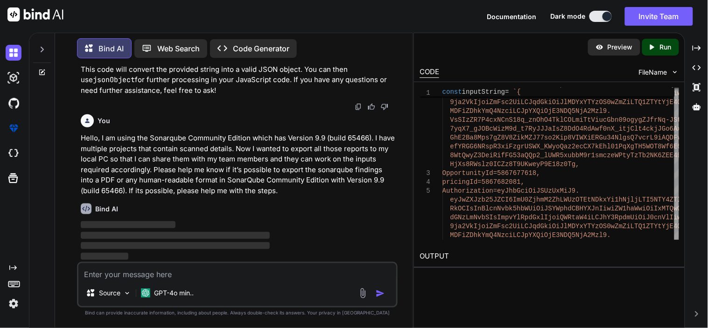
scroll to position [12829, 0]
